Goal: Task Accomplishment & Management: Manage account settings

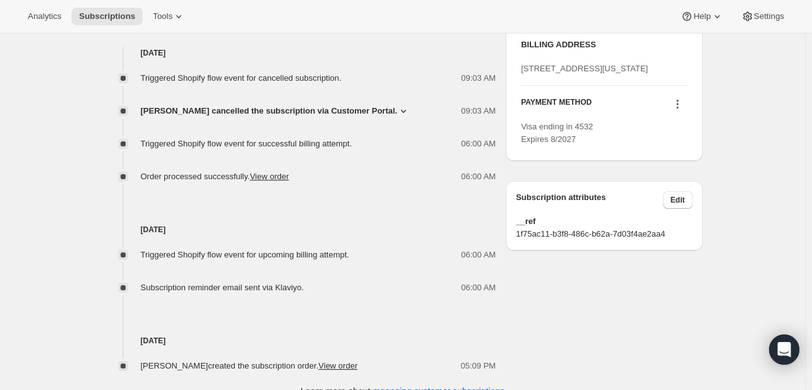
scroll to position [544, 0]
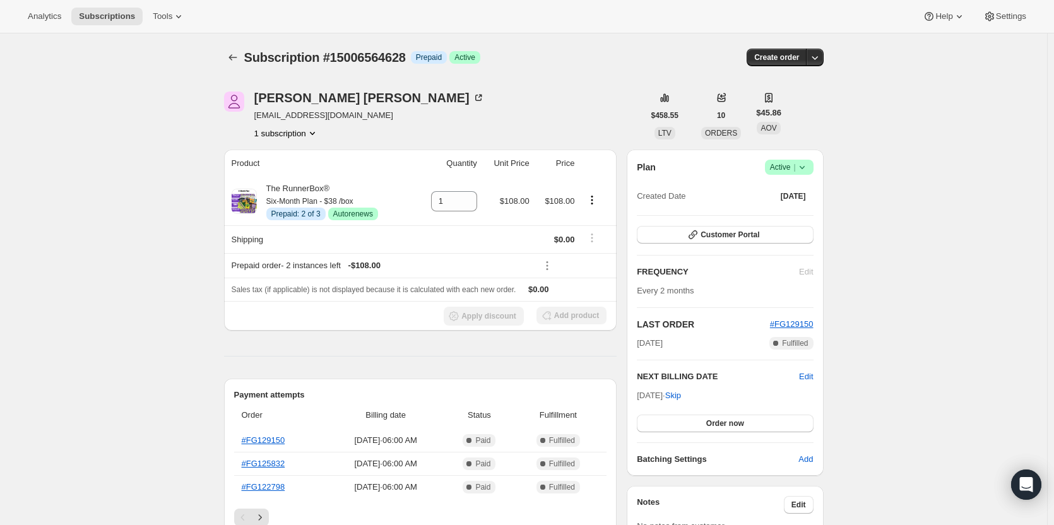
click at [804, 160] on span "Success Active |" at bounding box center [789, 167] width 49 height 15
click at [802, 205] on button "Cancel subscription" at bounding box center [793, 213] width 79 height 20
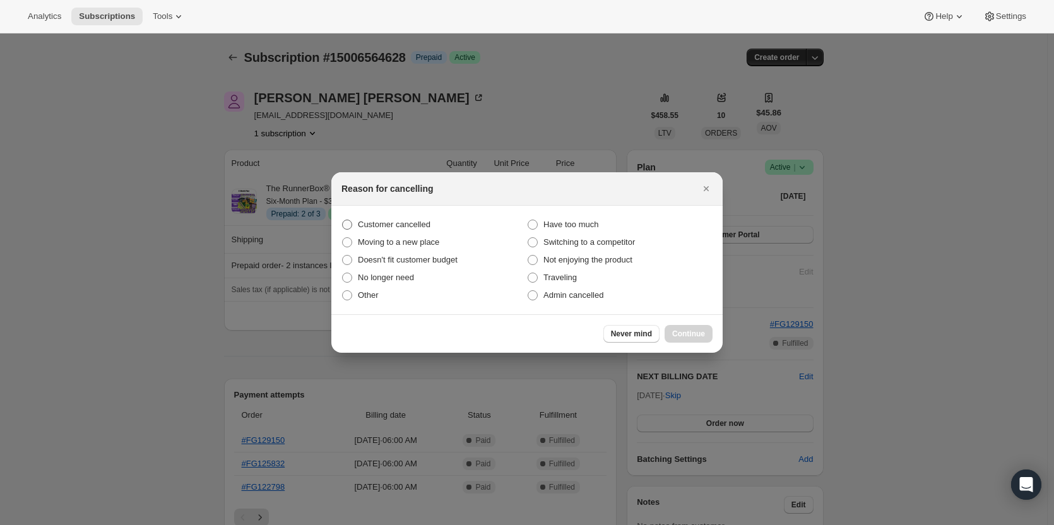
click at [389, 220] on span "Customer cancelled" at bounding box center [394, 224] width 73 height 9
click at [343, 220] on input "Customer cancelled" at bounding box center [342, 220] width 1 height 1
radio input "true"
click at [684, 337] on span "Continue" at bounding box center [688, 334] width 33 height 10
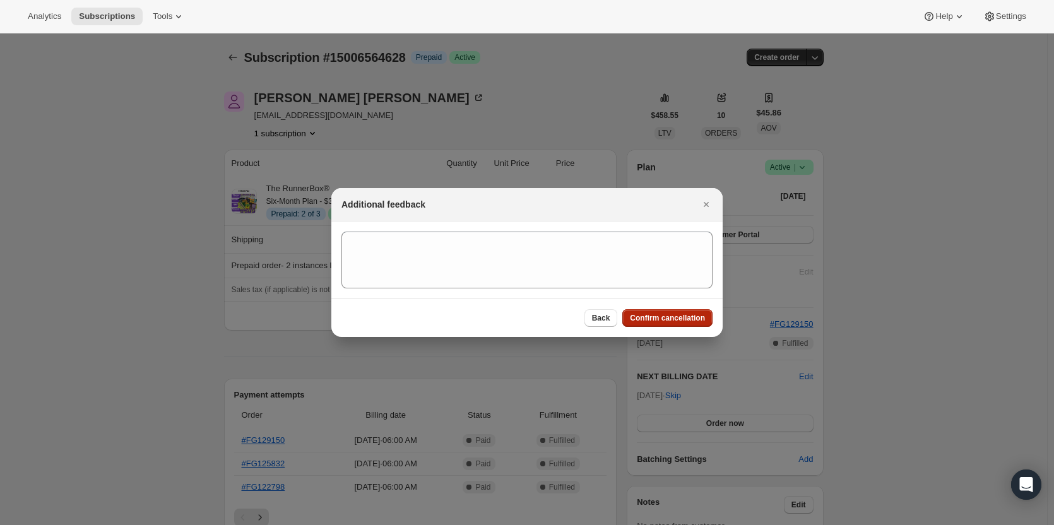
click at [670, 312] on button "Confirm cancellation" at bounding box center [667, 318] width 90 height 18
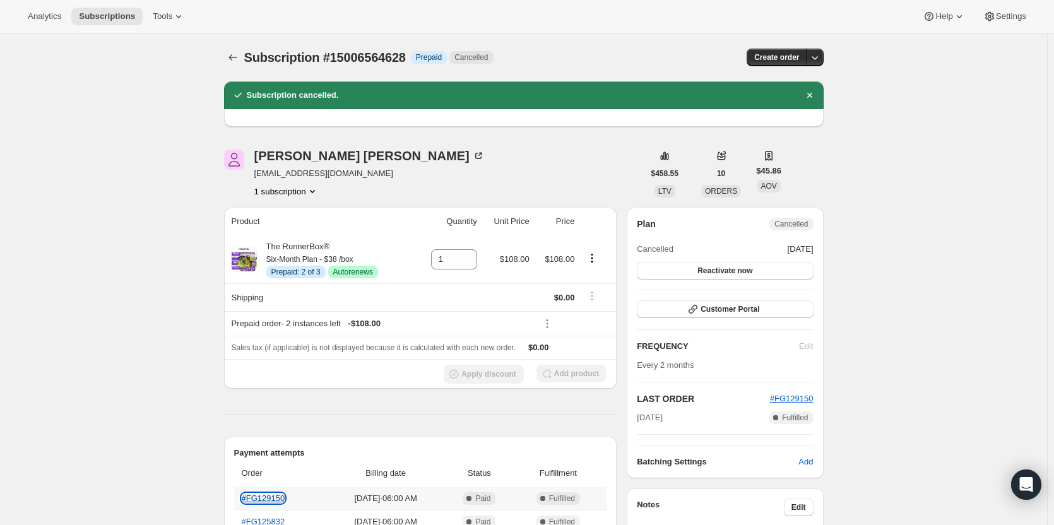
click at [254, 500] on link "#FG129150" at bounding box center [264, 498] width 44 height 9
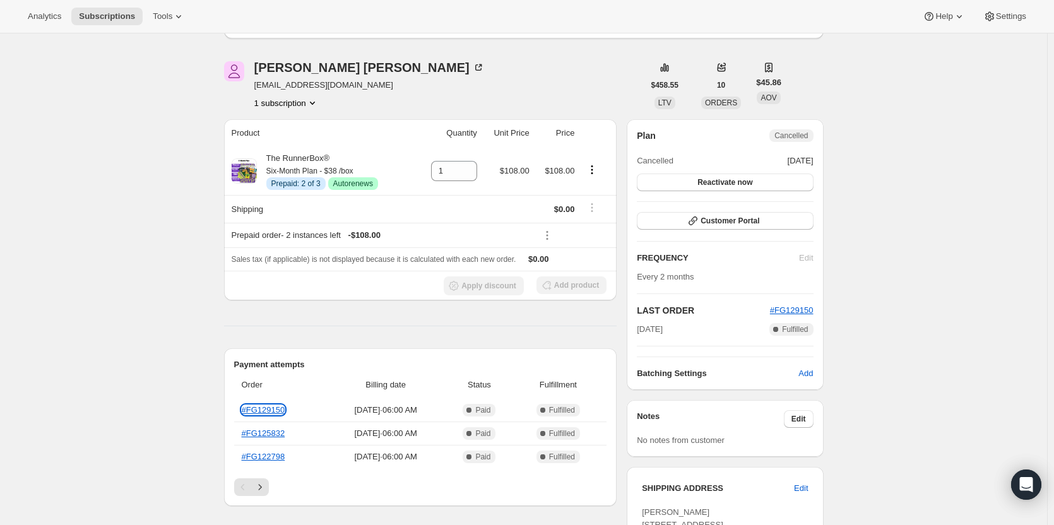
scroll to position [133, 0]
